Goal: Task Accomplishment & Management: Use online tool/utility

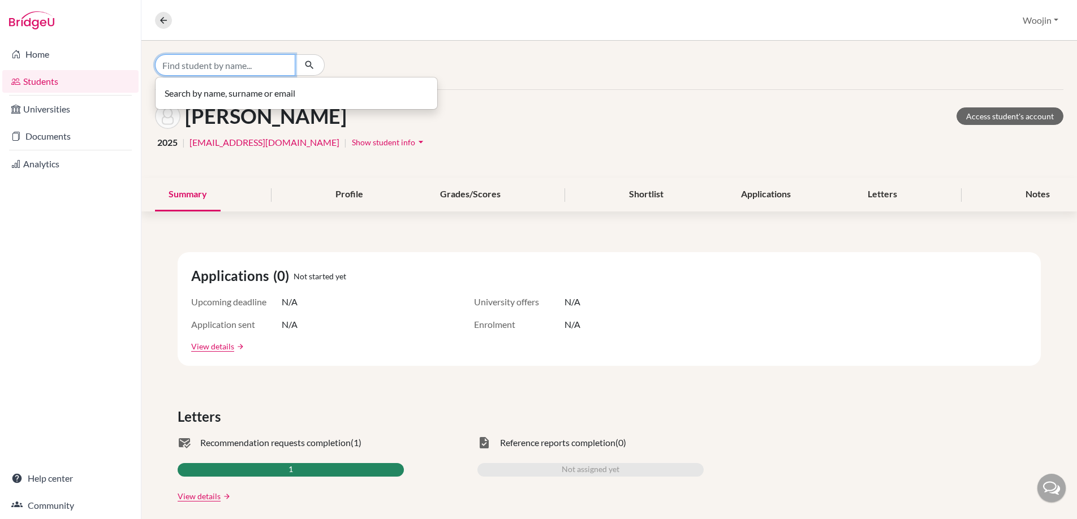
click at [221, 66] on input "Find student by name..." at bounding box center [225, 65] width 140 height 22
type input "tiff"
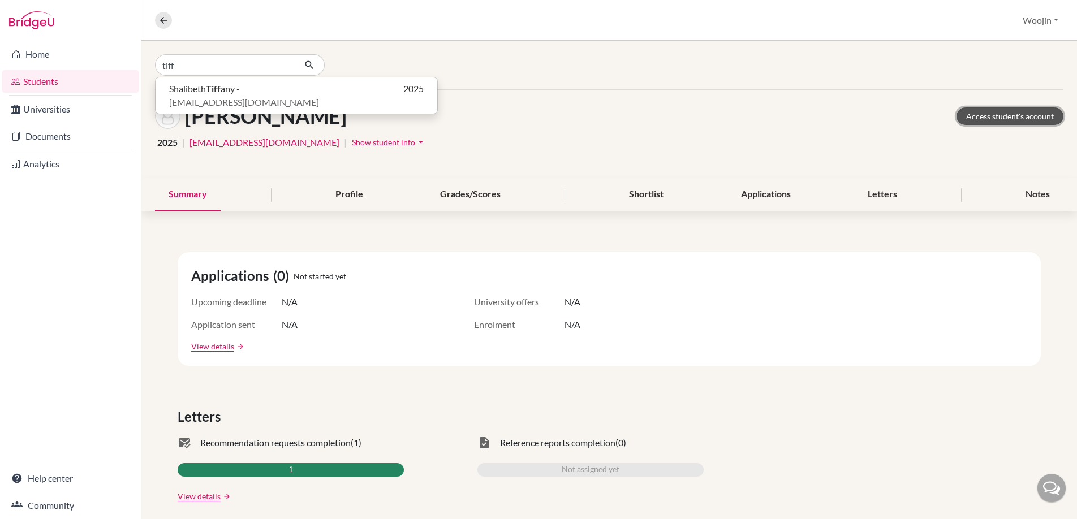
click at [1012, 122] on link "Access student's account" at bounding box center [1010, 117] width 107 height 18
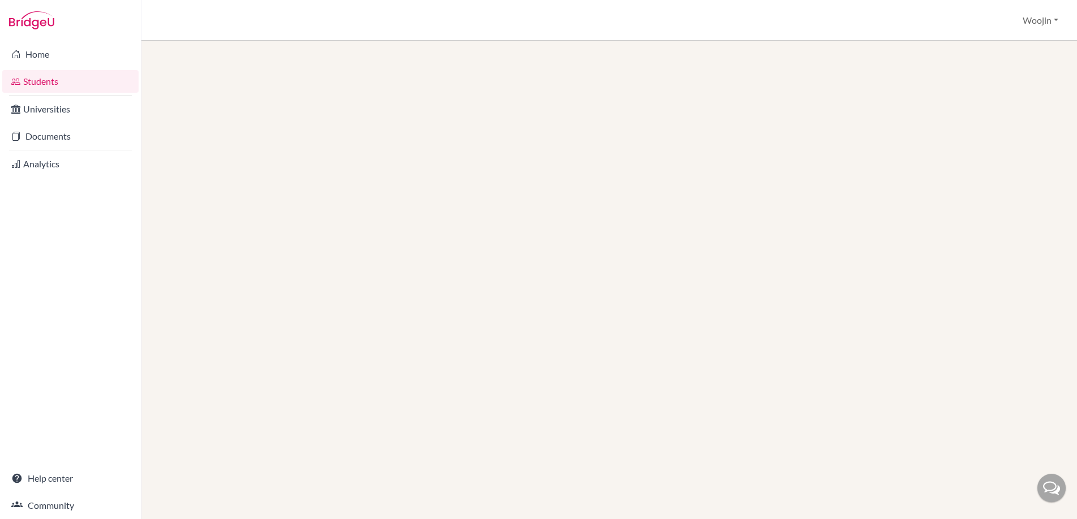
click at [88, 89] on link "Students" at bounding box center [70, 81] width 136 height 23
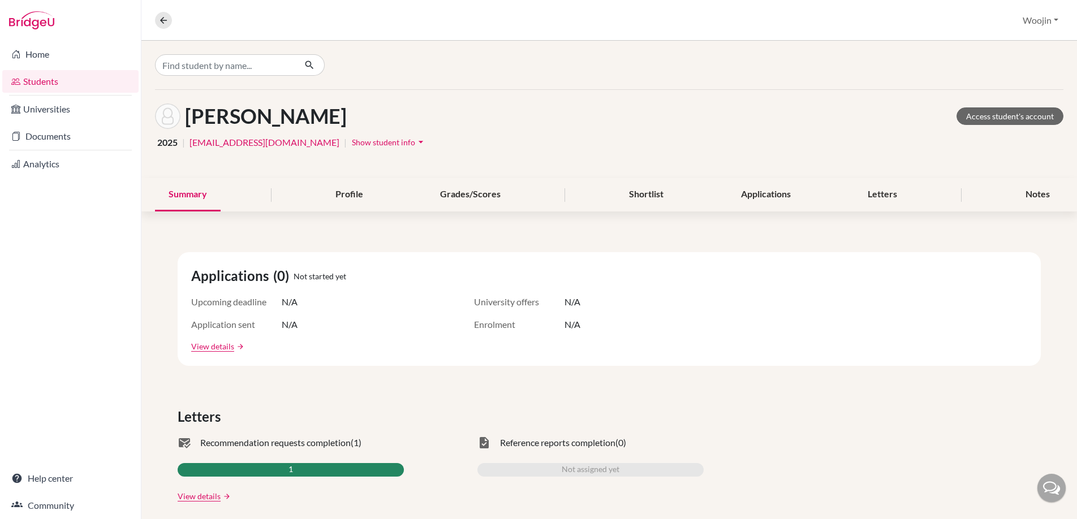
click at [269, 50] on div at bounding box center [609, 65] width 936 height 49
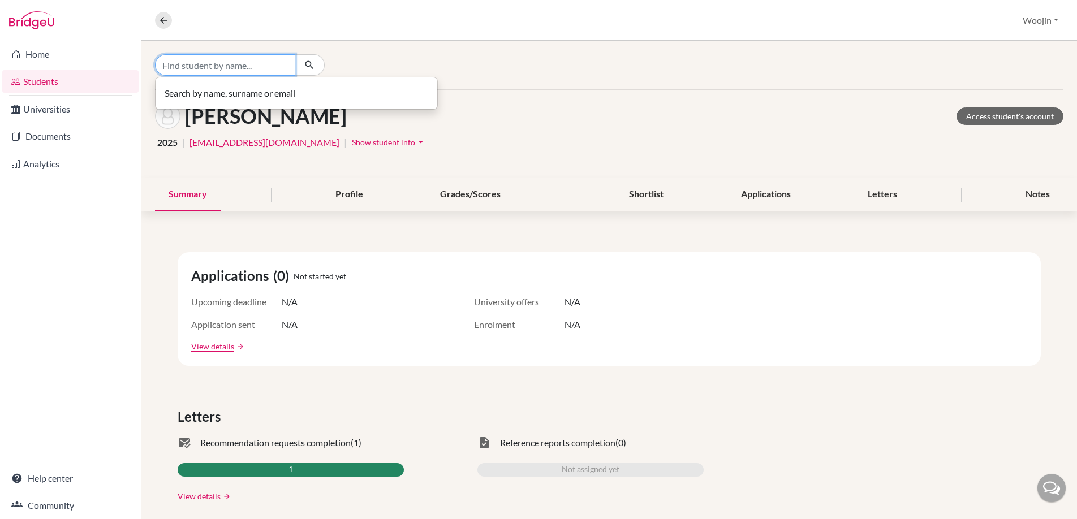
click at [265, 62] on input "Find student by name..." at bounding box center [225, 65] width 140 height 22
type input "[PERSON_NAME]"
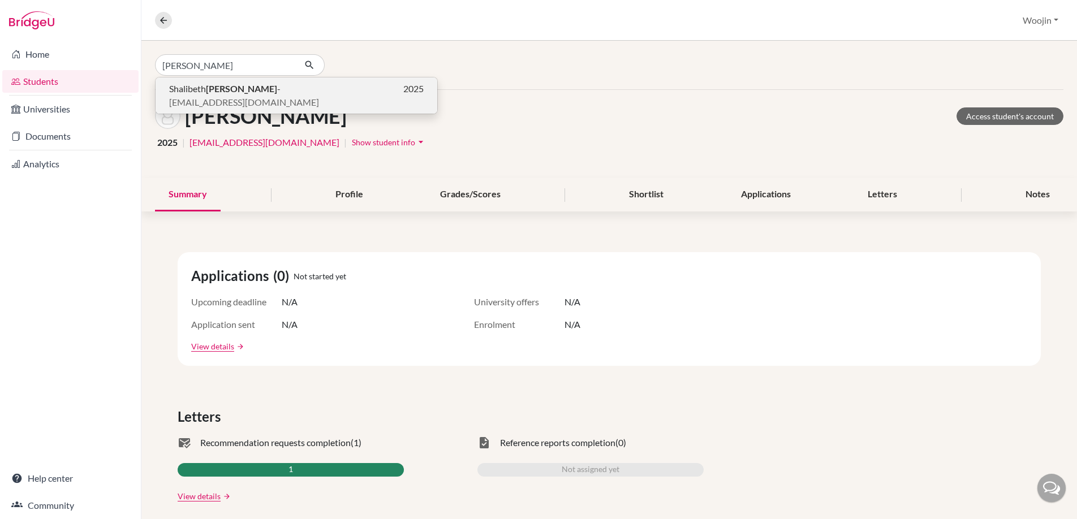
click at [283, 87] on p "[PERSON_NAME] - 2025" at bounding box center [296, 89] width 255 height 14
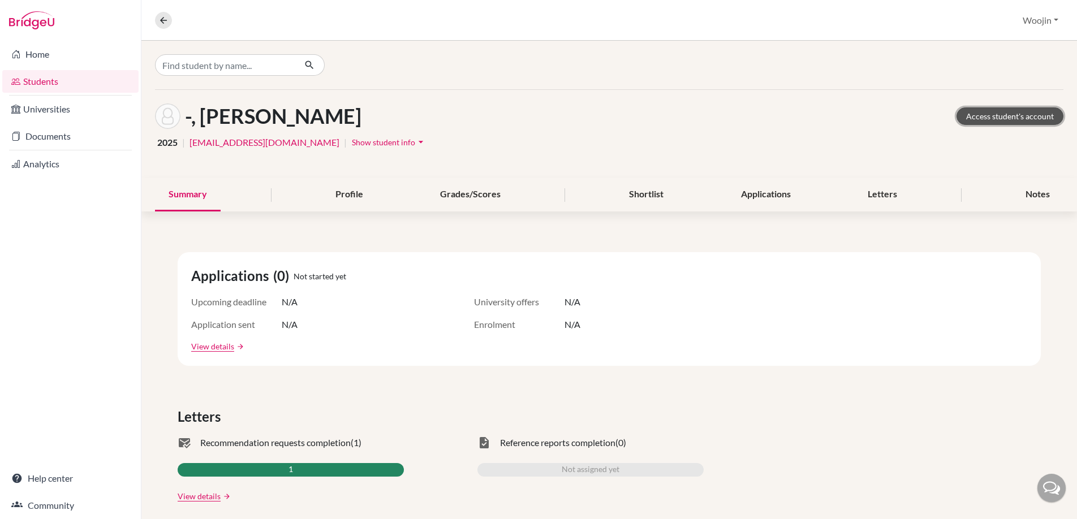
click at [985, 122] on link "Access student's account" at bounding box center [1010, 117] width 107 height 18
